Goal: Find specific page/section: Locate item on page

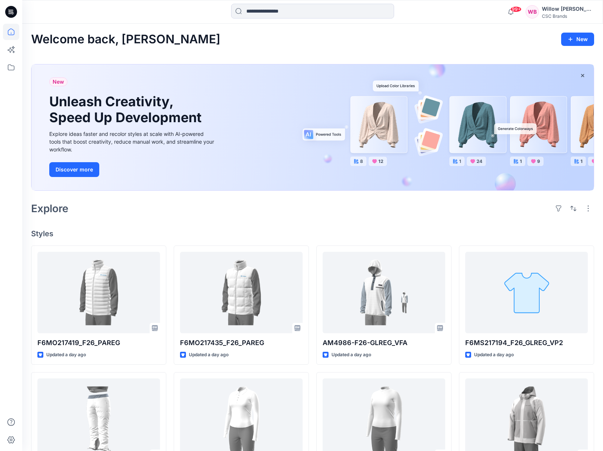
click at [264, 11] on input at bounding box center [312, 11] width 163 height 15
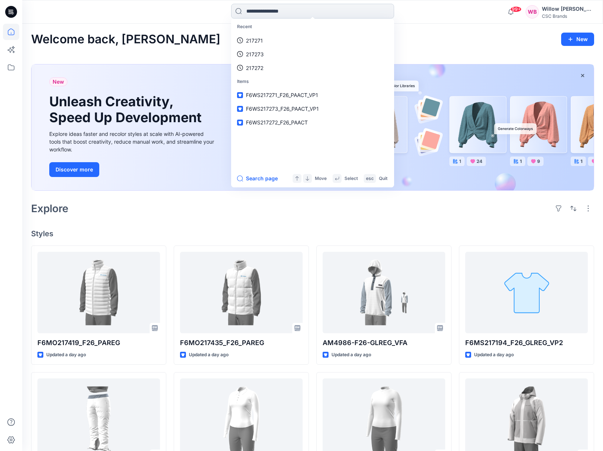
type input "******"
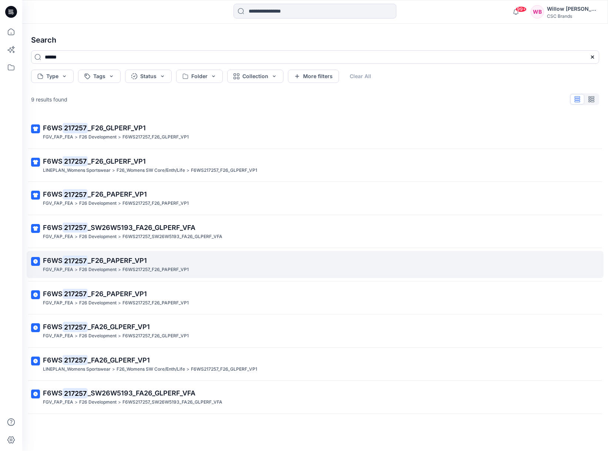
click at [84, 255] on mark "217257" at bounding box center [75, 260] width 25 height 10
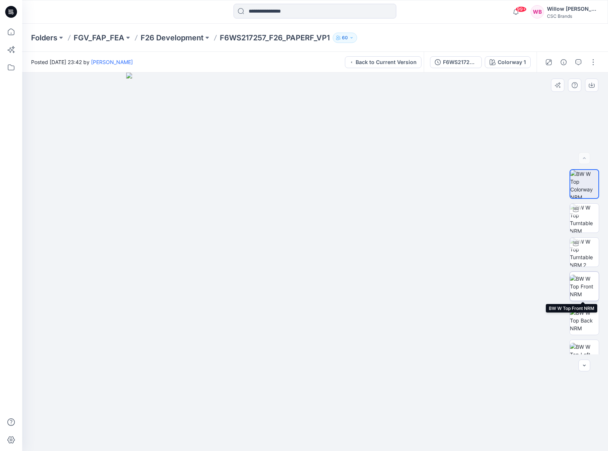
drag, startPoint x: 582, startPoint y: 285, endPoint x: 589, endPoint y: 288, distance: 7.4
click at [584, 285] on img at bounding box center [584, 286] width 29 height 23
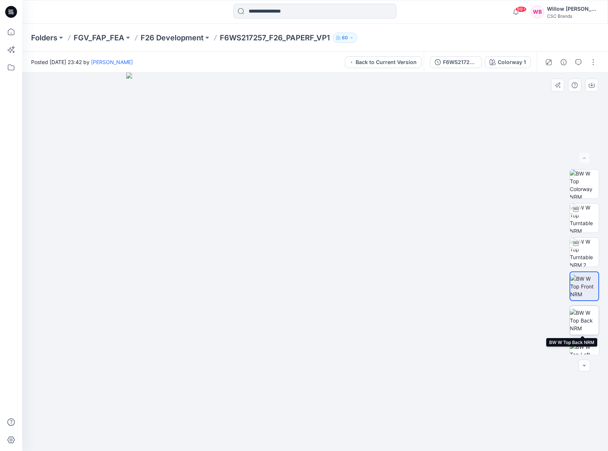
click at [580, 318] on img at bounding box center [584, 320] width 29 height 23
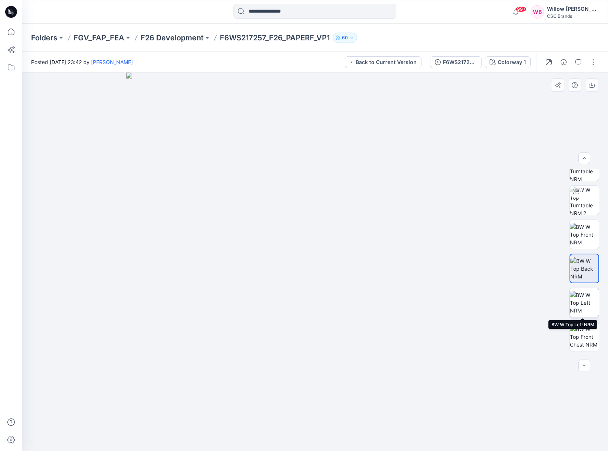
click at [583, 308] on img at bounding box center [584, 302] width 29 height 23
